Goal: Transaction & Acquisition: Purchase product/service

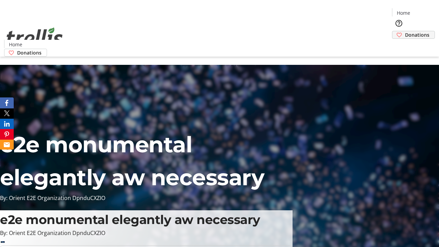
click at [405, 31] on span "Donations" at bounding box center [417, 34] width 24 height 7
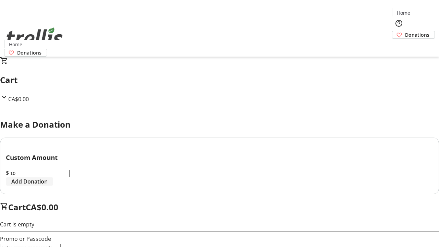
click at [48, 186] on span "Add Donation" at bounding box center [29, 182] width 36 height 8
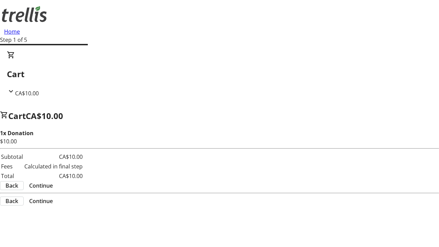
select select "CA"
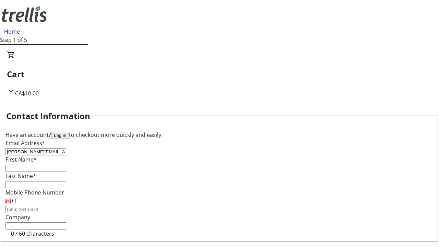
type input "[PERSON_NAME][EMAIL_ADDRESS][DOMAIN_NAME]"
type input "[PERSON_NAME]"
type input "[STREET_ADDRESS][PERSON_NAME]"
type input "Kelowna"
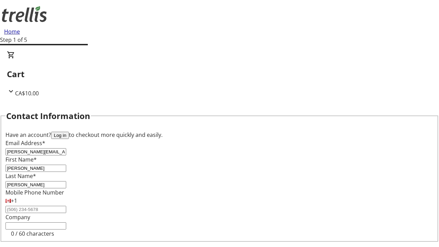
select select "BC"
type input "Kelowna"
type input "V1Y 0C2"
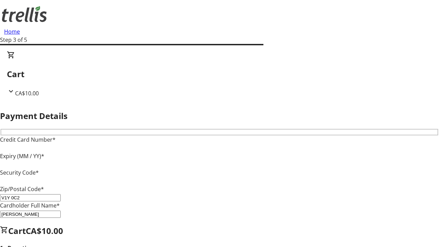
type input "V1Y 0C2"
